Goal: Complete application form

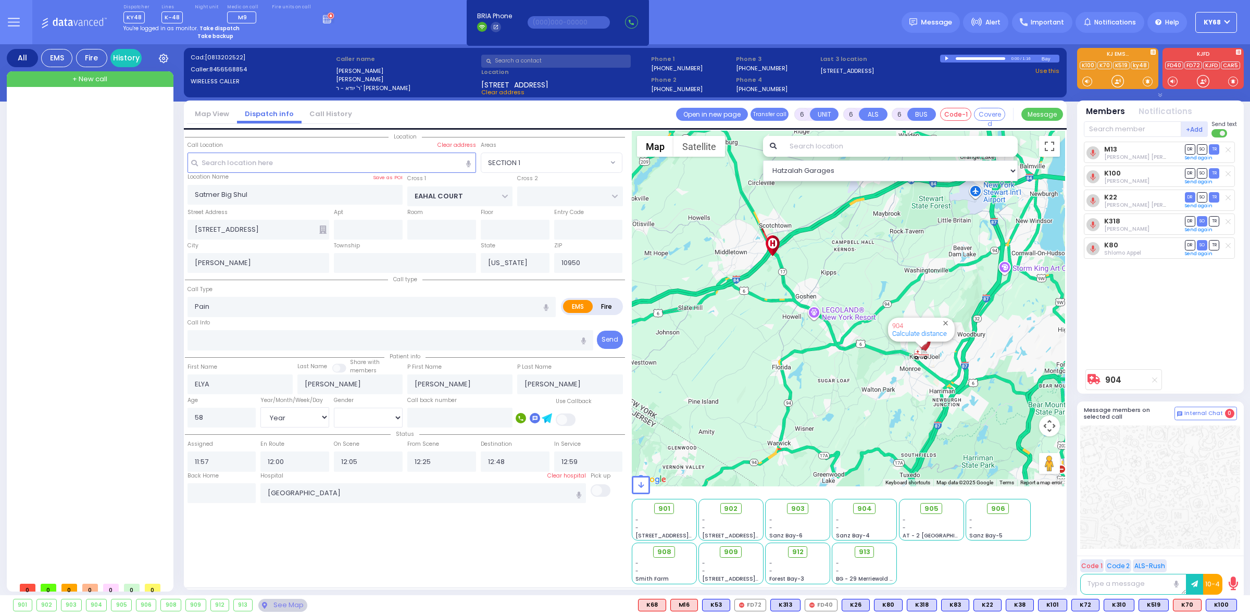
select select "SECTION 1"
select select "Year"
select select "[DEMOGRAPHIC_DATA]"
click at [945, 57] on div at bounding box center [948, 58] width 6 height 5
